Goal: Task Accomplishment & Management: Use online tool/utility

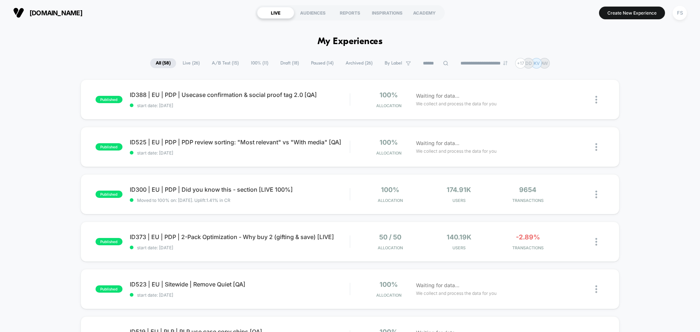
click at [436, 64] on input at bounding box center [436, 63] width 36 height 9
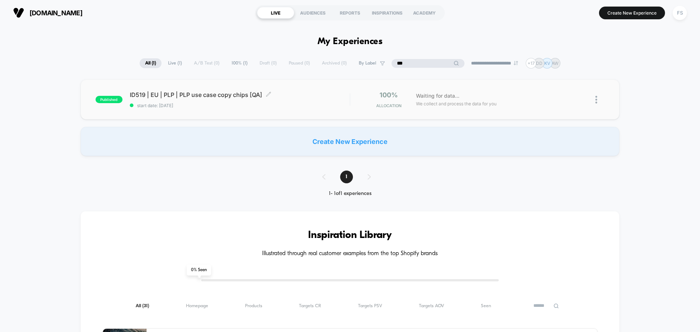
type input "***"
click at [223, 98] on div "ID519 | EU | PLP | PLP use case copy chips [QA] Click to edit experience detail…" at bounding box center [240, 99] width 220 height 17
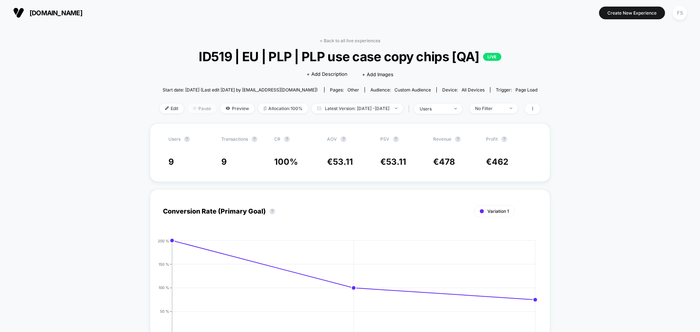
click at [188, 107] on span "Pause" at bounding box center [202, 109] width 29 height 10
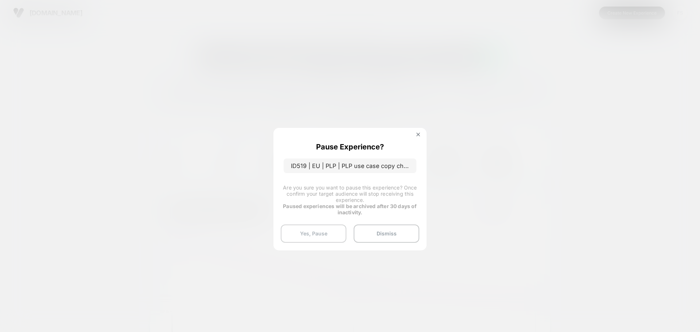
click at [312, 235] on button "Yes, Pause" at bounding box center [314, 234] width 66 height 18
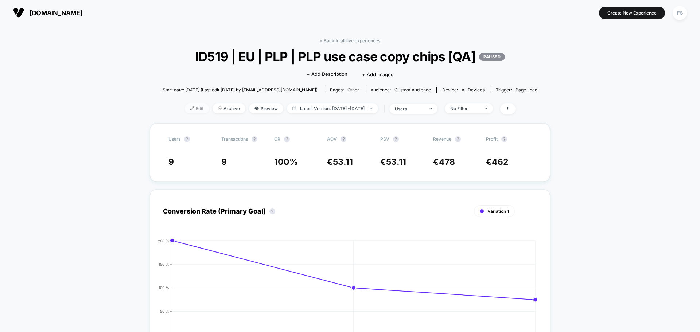
click at [185, 109] on span "Edit" at bounding box center [197, 109] width 24 height 10
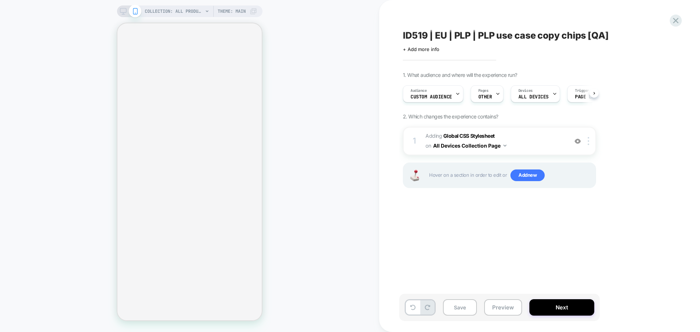
scroll to position [0, 1]
